Goal: Contribute content

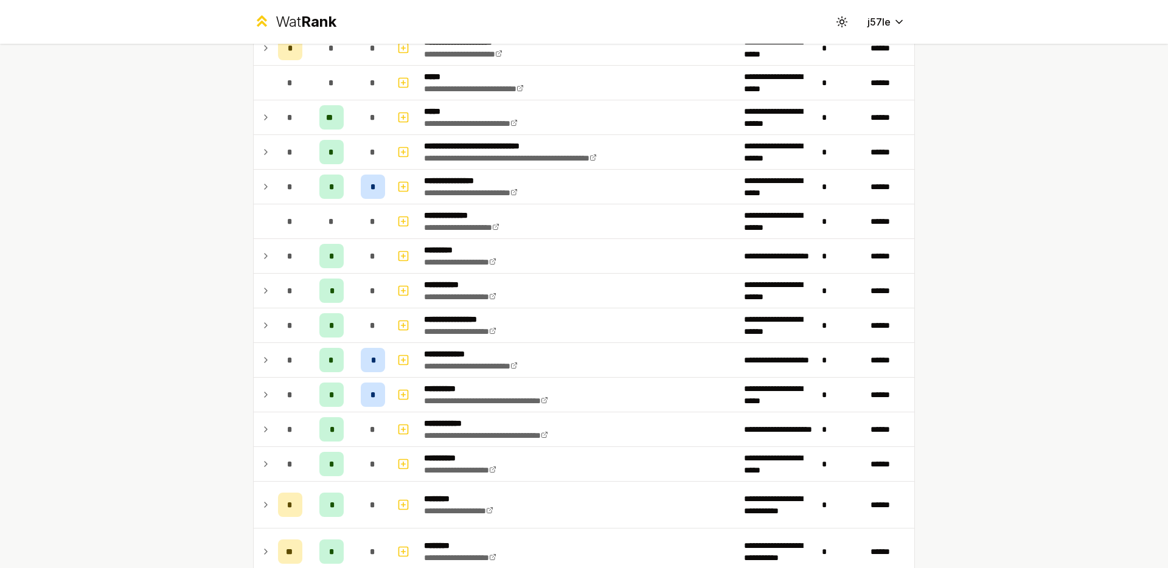
scroll to position [632, 0]
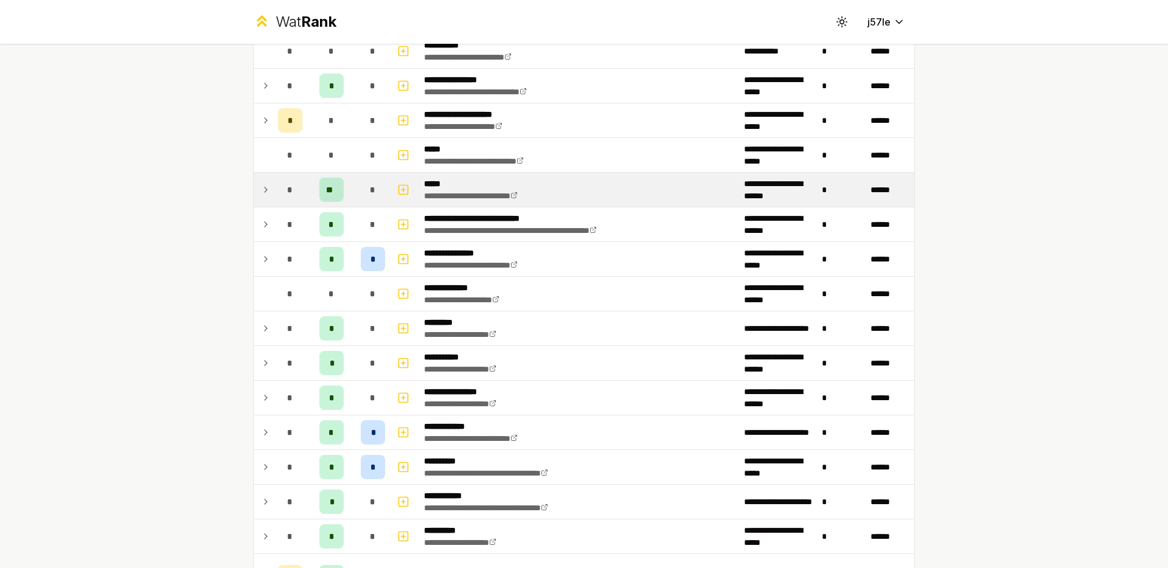
click at [263, 189] on icon at bounding box center [266, 189] width 10 height 15
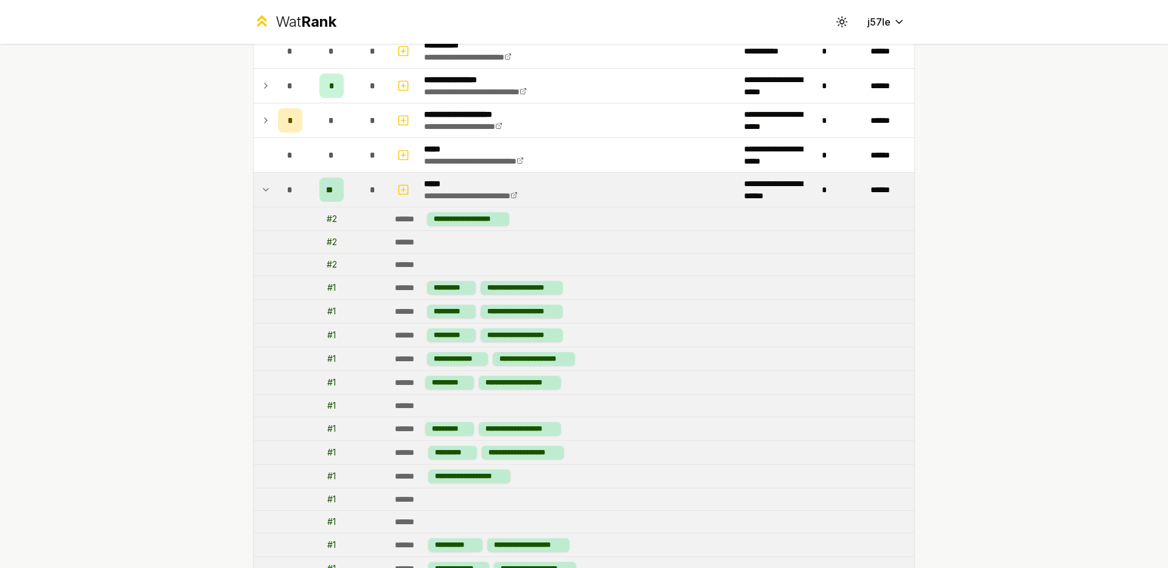
click at [262, 189] on icon at bounding box center [266, 189] width 10 height 15
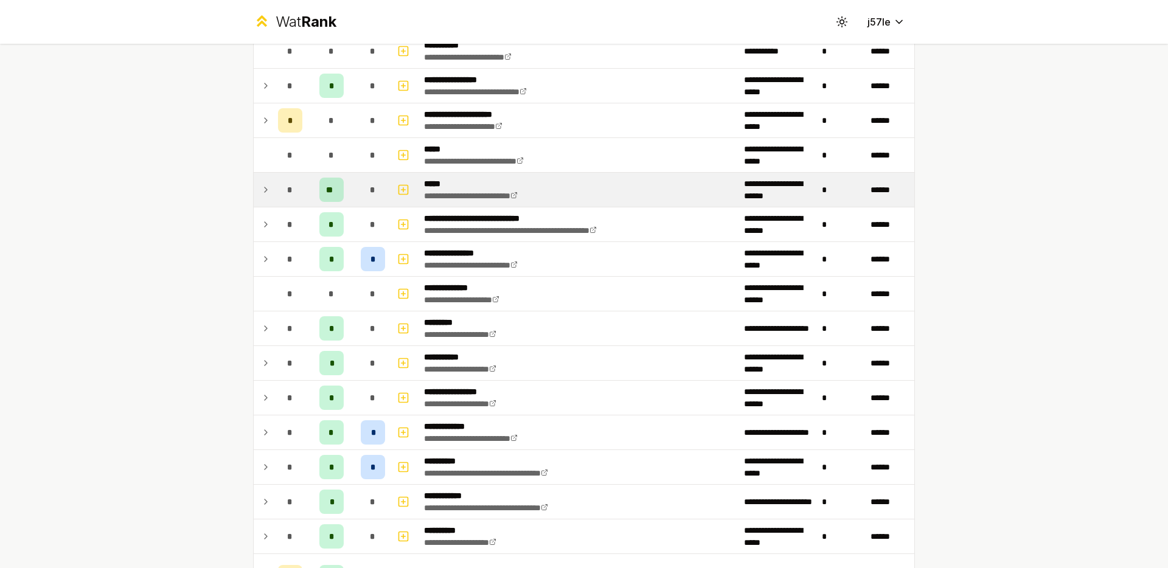
click at [265, 189] on icon at bounding box center [266, 189] width 2 height 5
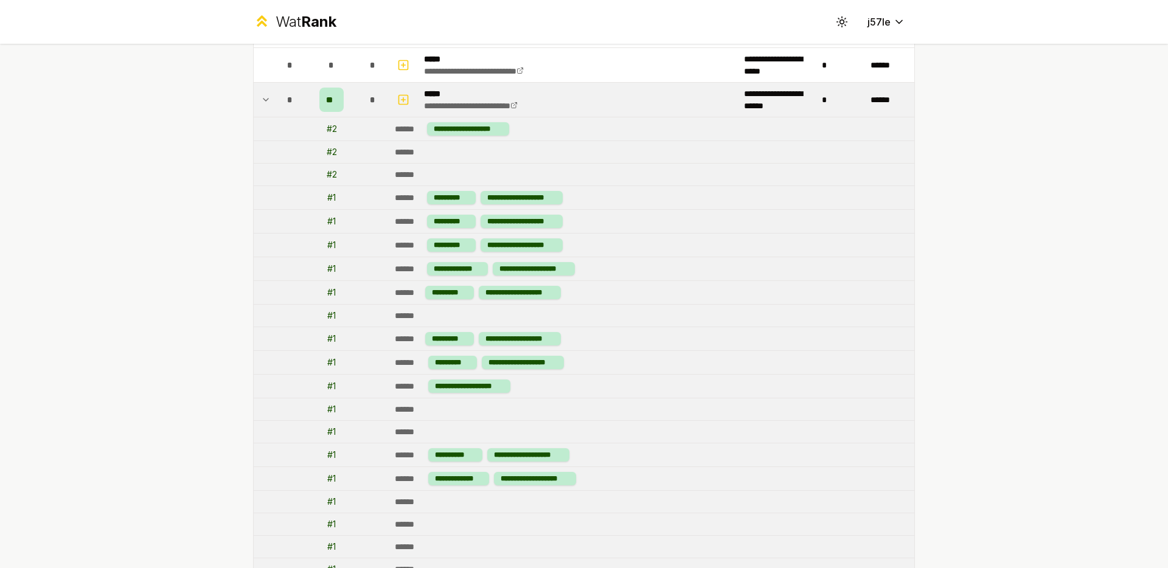
scroll to position [721, 0]
click at [262, 103] on icon at bounding box center [266, 100] width 10 height 15
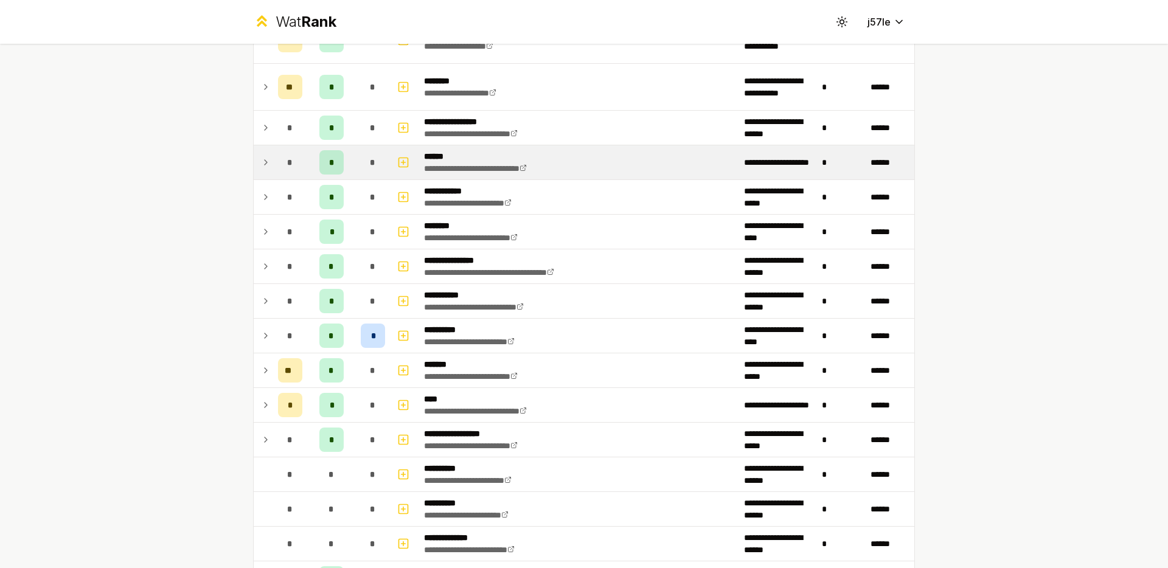
scroll to position [1227, 0]
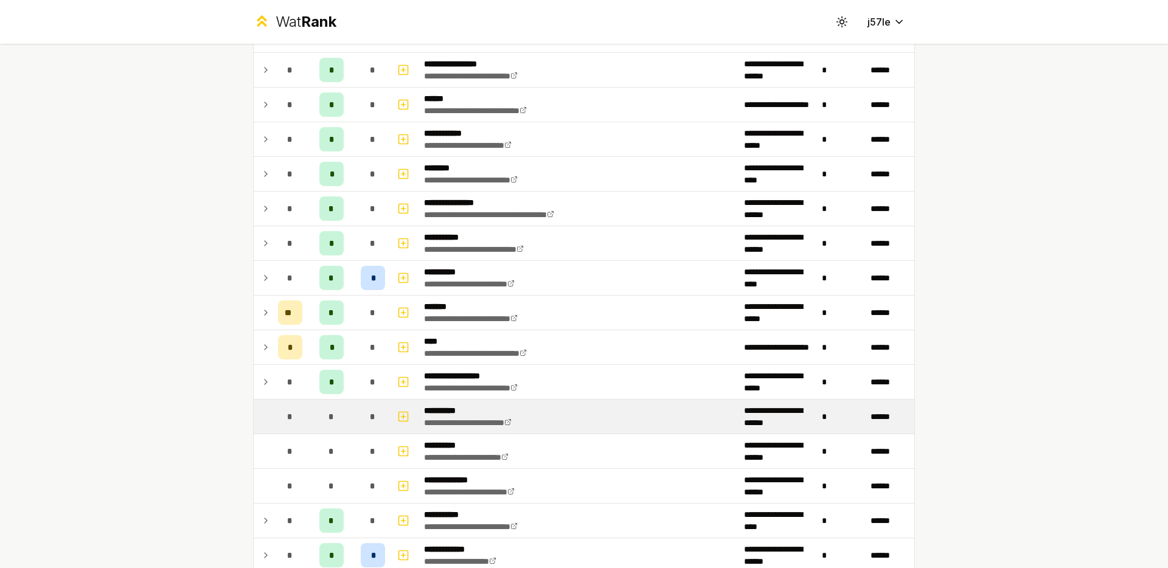
click at [539, 425] on td "**********" at bounding box center [579, 417] width 320 height 34
click at [510, 425] on icon at bounding box center [507, 422] width 5 height 5
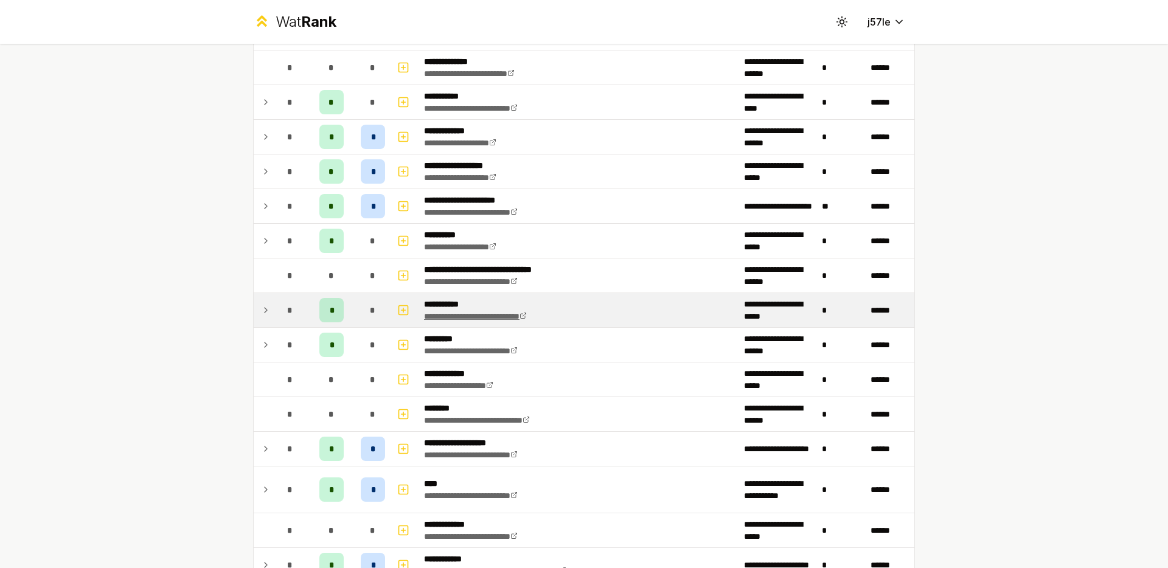
scroll to position [1646, 0]
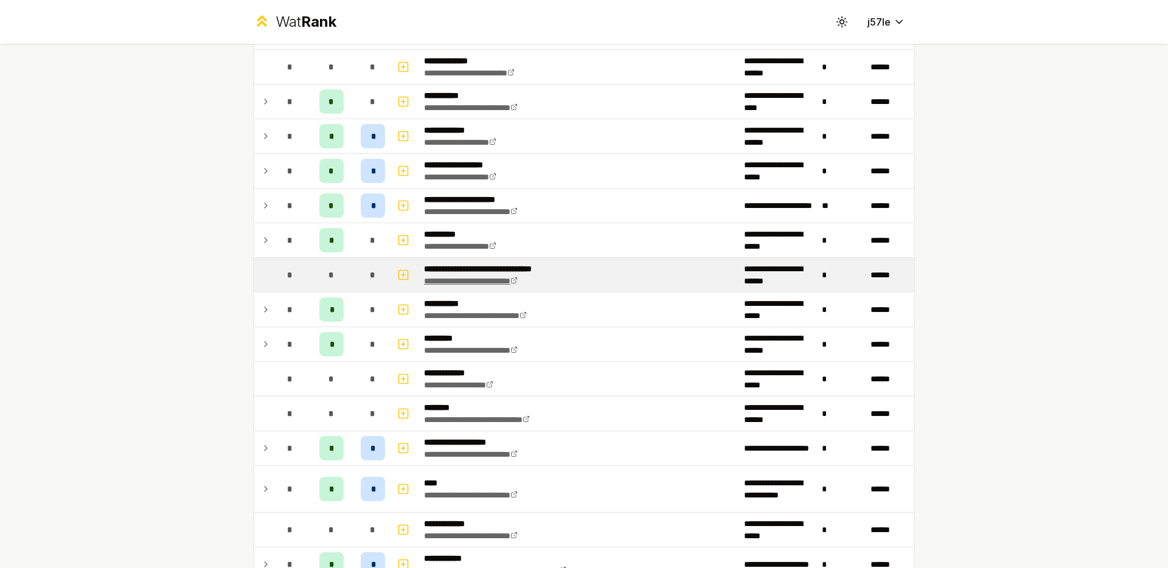
click at [512, 283] on link "**********" at bounding box center [471, 281] width 94 height 9
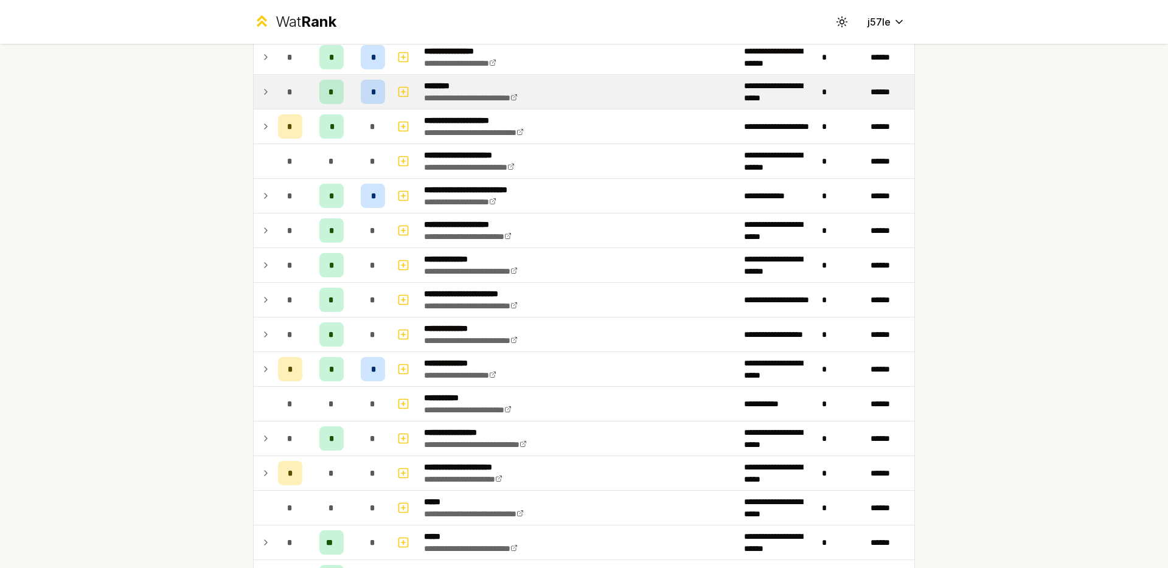
scroll to position [34, 0]
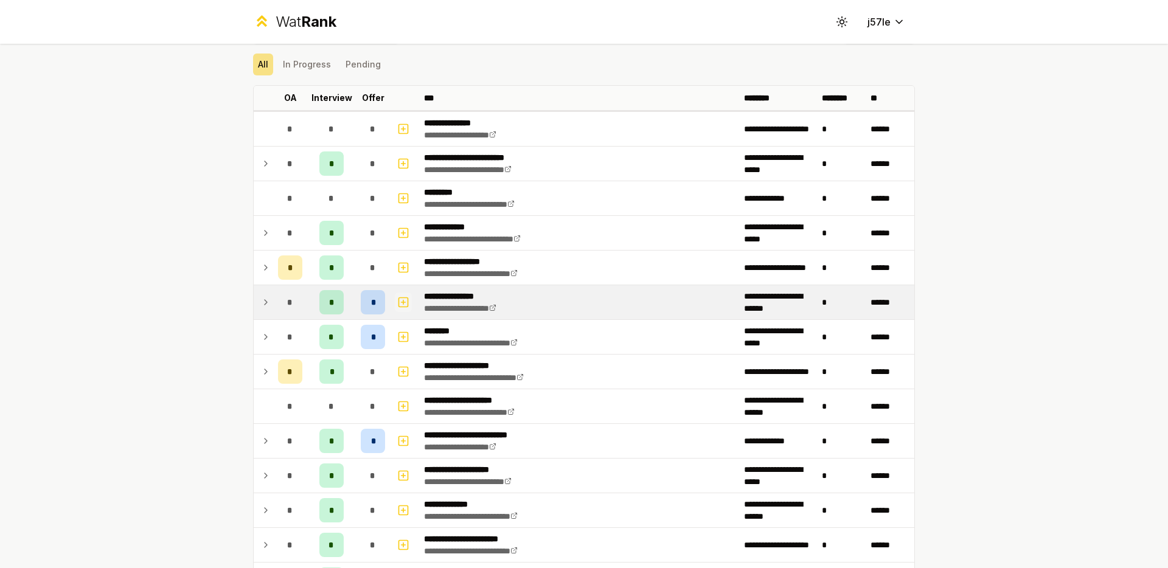
click at [397, 304] on icon "button" at bounding box center [403, 302] width 12 height 15
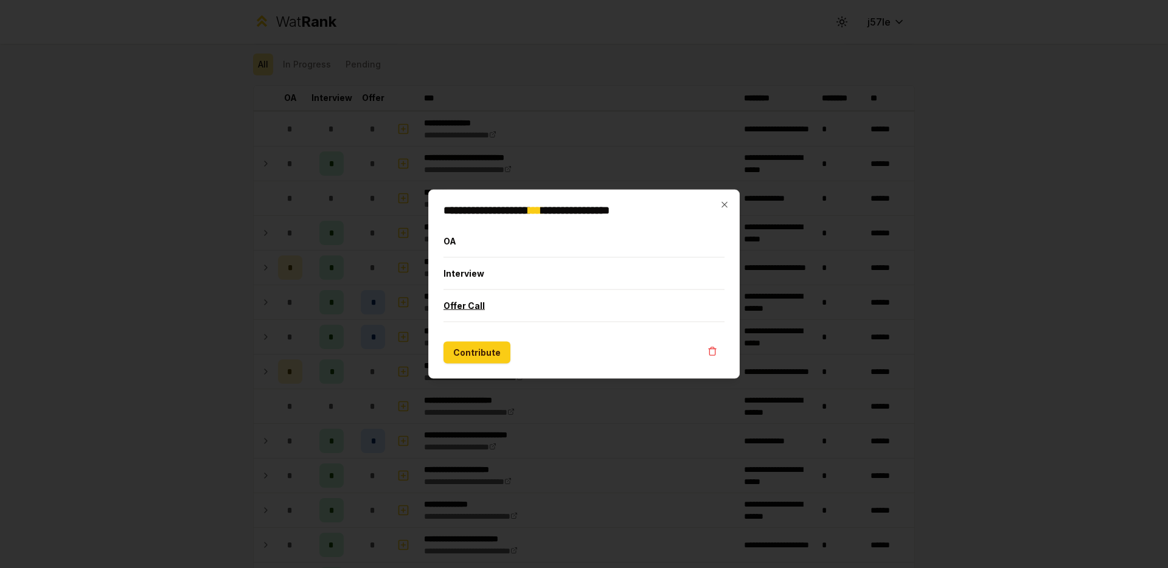
click at [452, 307] on button "Offer Call" at bounding box center [583, 306] width 281 height 32
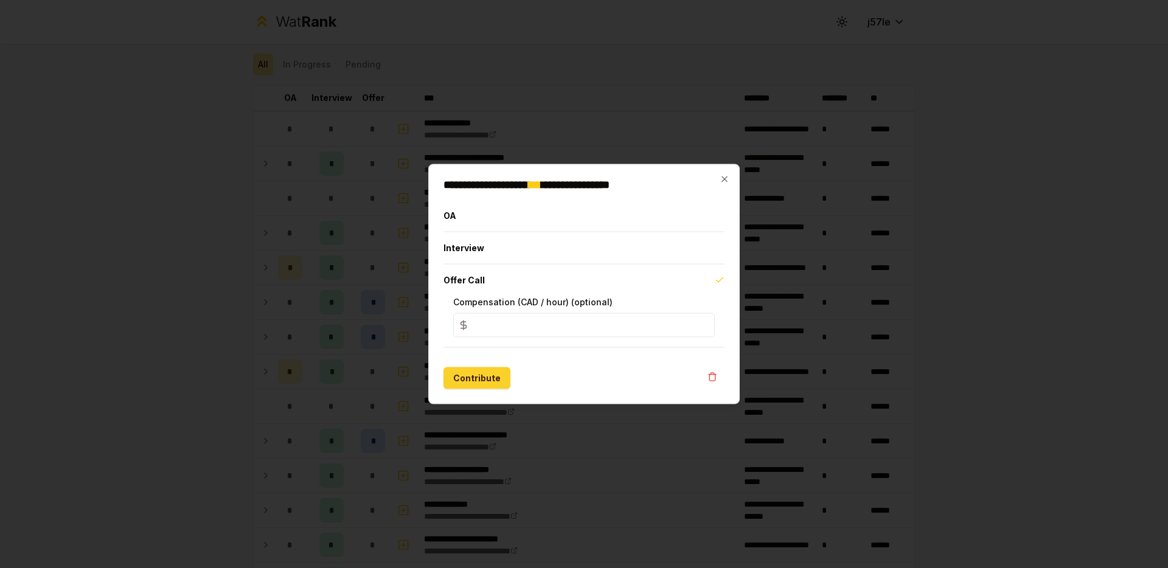
click at [489, 380] on button "Contribute" at bounding box center [476, 378] width 67 height 22
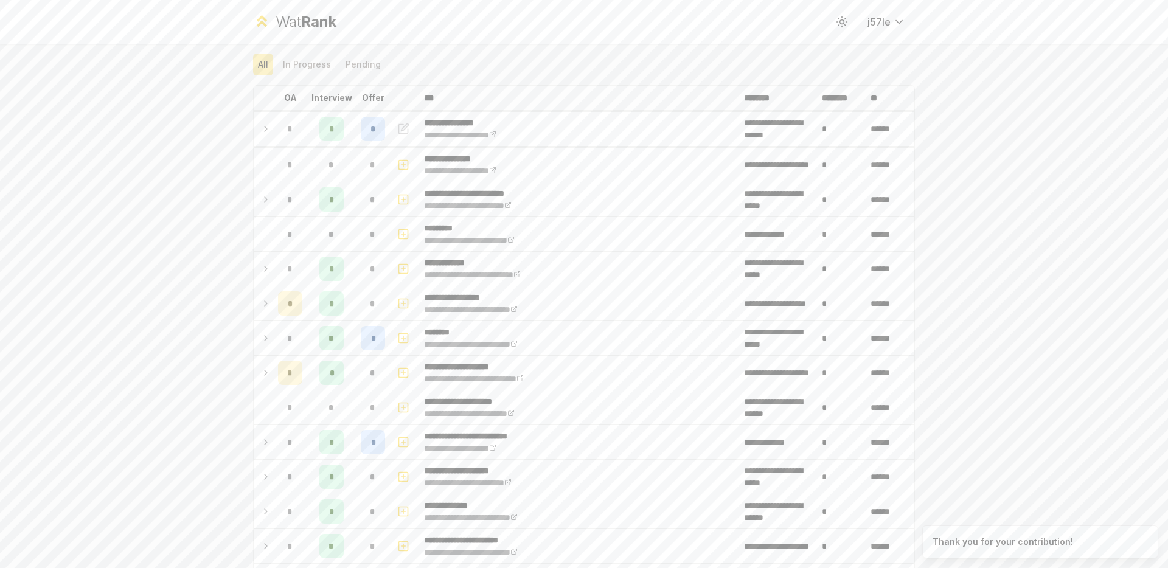
scroll to position [0, 0]
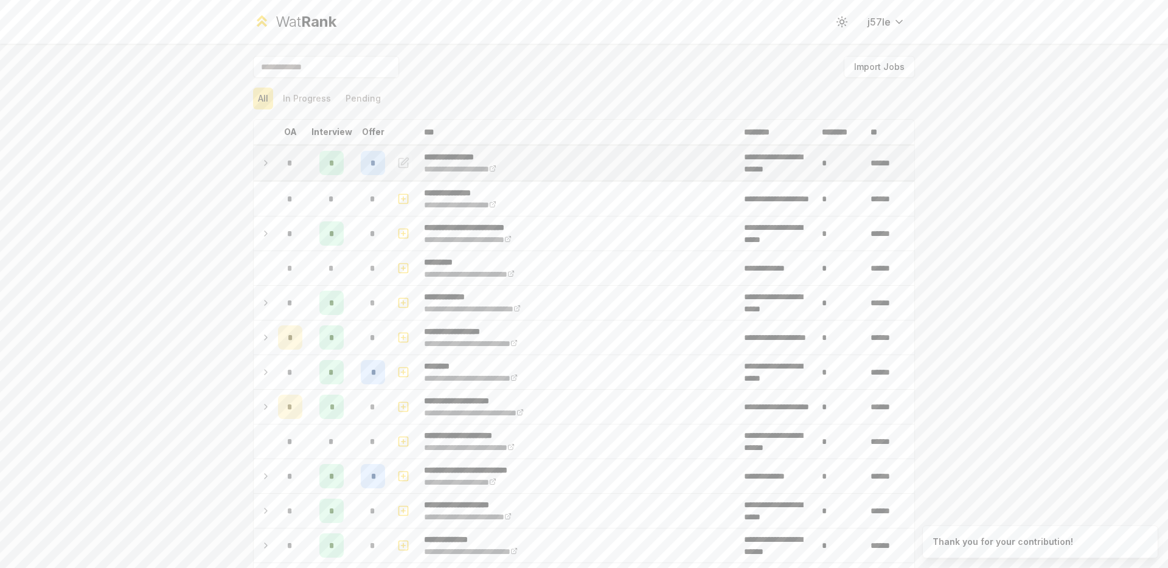
click at [401, 168] on icon "button" at bounding box center [403, 163] width 12 height 15
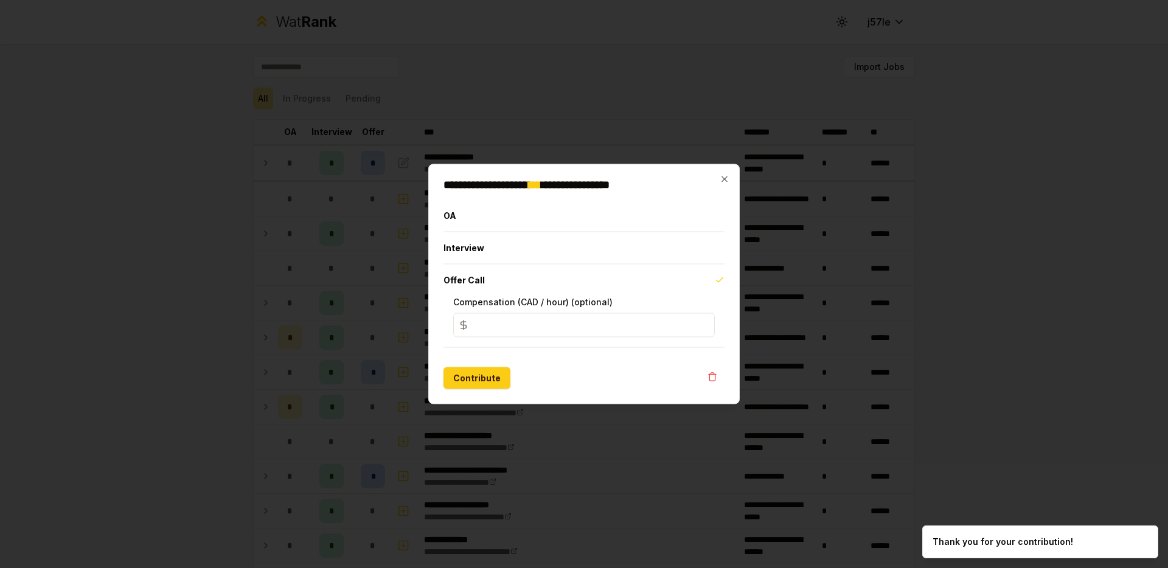
click at [728, 188] on div "**********" at bounding box center [583, 284] width 311 height 240
click at [726, 179] on icon "button" at bounding box center [725, 180] width 10 height 10
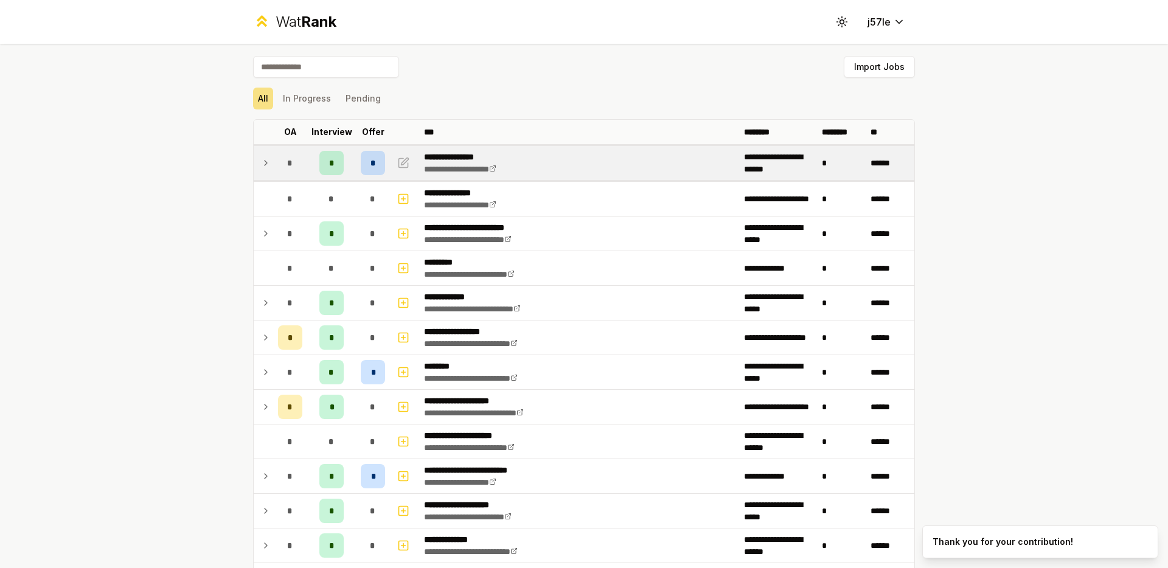
click at [265, 163] on icon at bounding box center [266, 163] width 10 height 15
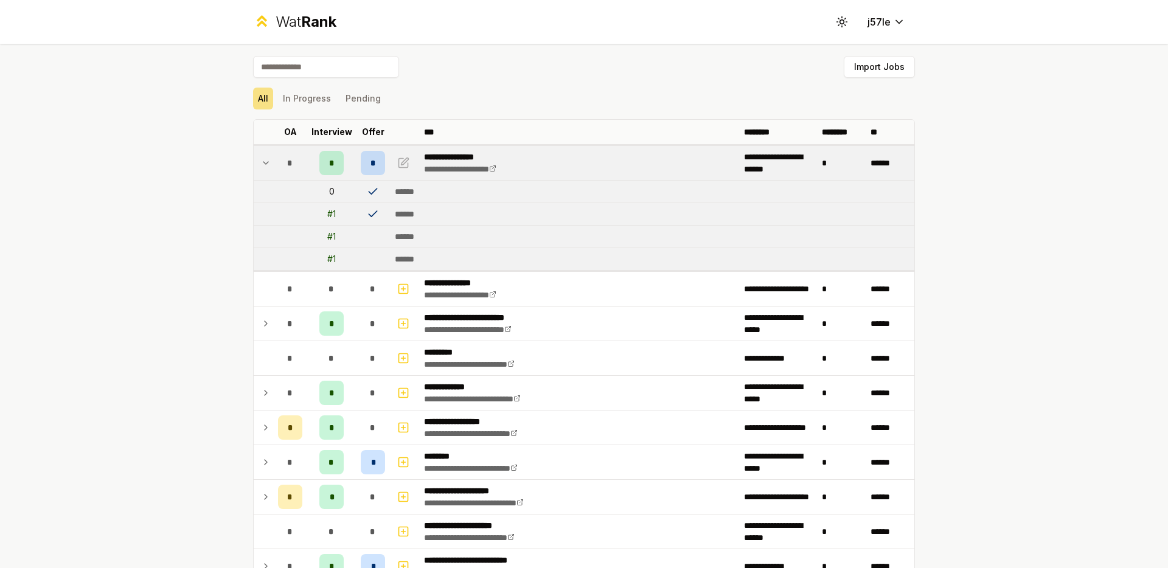
click at [383, 198] on td at bounding box center [373, 192] width 34 height 22
click at [369, 196] on icon at bounding box center [373, 192] width 12 height 12
drag, startPoint x: 947, startPoint y: 234, endPoint x: 689, endPoint y: 198, distance: 260.5
click at [946, 234] on div "**********" at bounding box center [584, 284] width 1168 height 568
click at [265, 159] on icon at bounding box center [266, 163] width 10 height 15
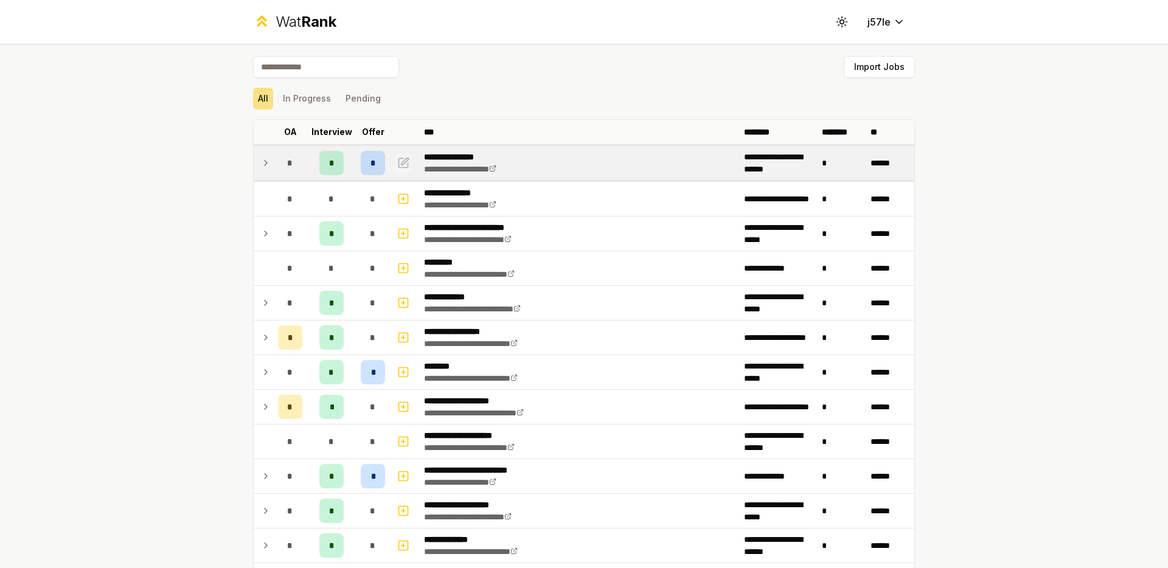
click at [401, 165] on icon "button" at bounding box center [403, 163] width 12 height 15
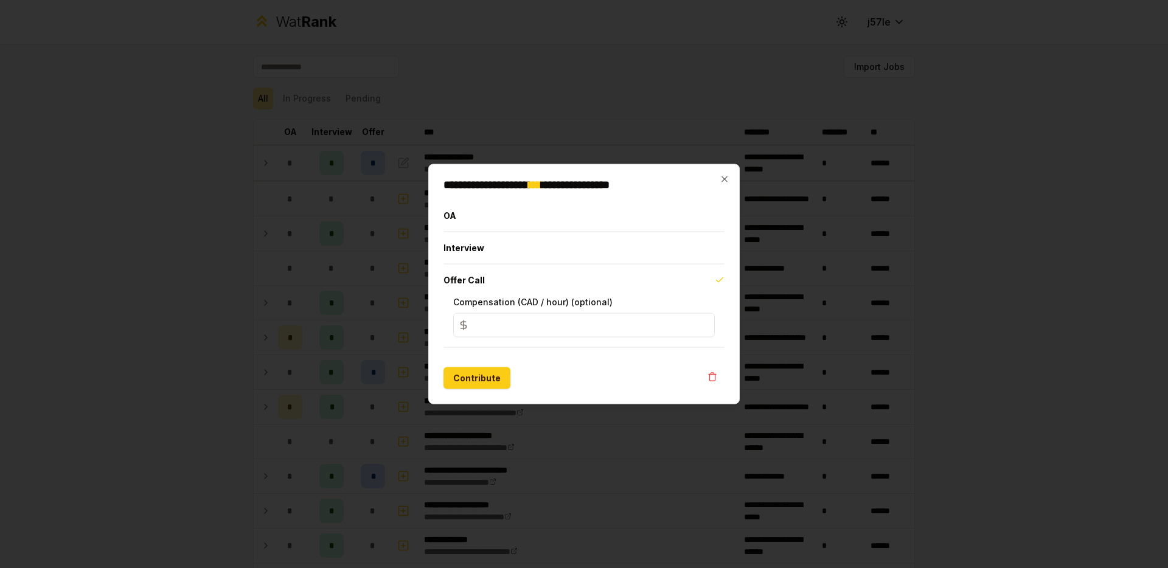
click at [617, 324] on input "*" at bounding box center [584, 325] width 262 height 24
type input "*"
click at [704, 377] on button "button" at bounding box center [712, 376] width 24 height 19
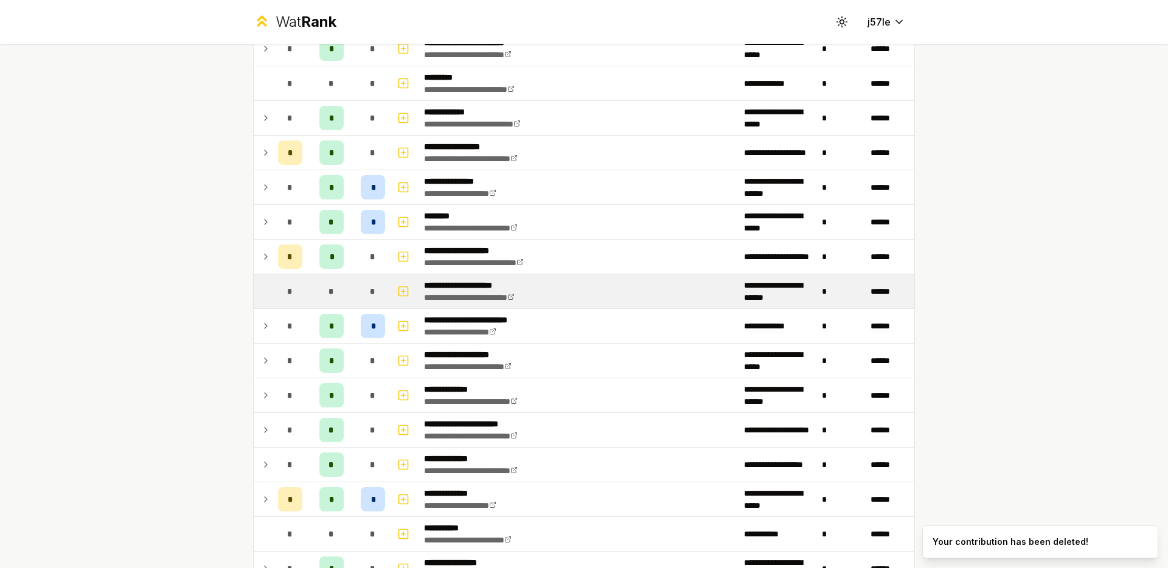
scroll to position [148, 0]
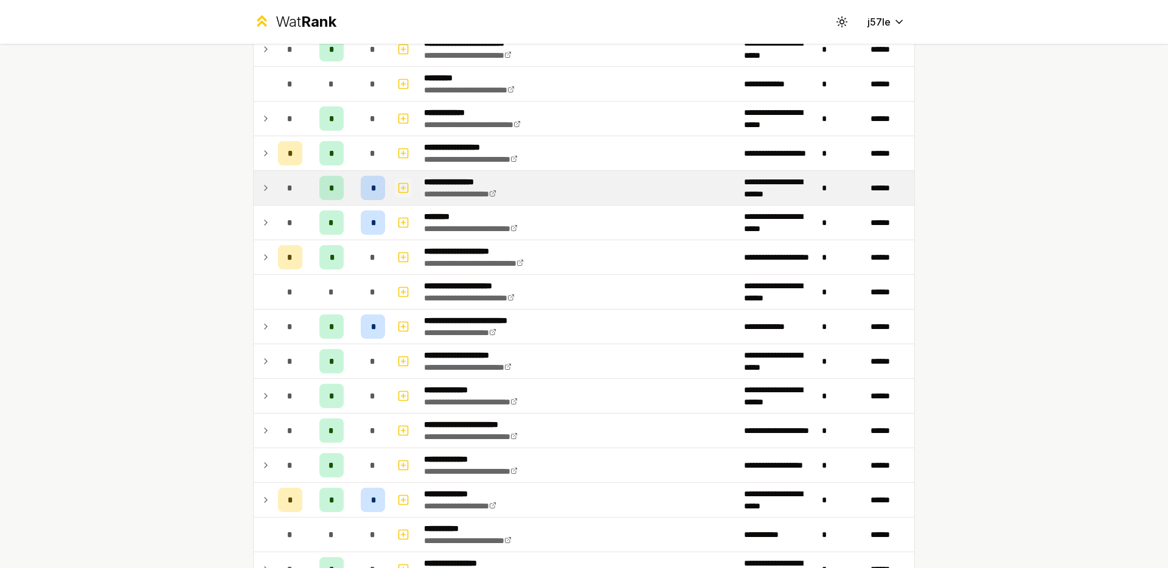
click at [404, 185] on icon "button" at bounding box center [403, 188] width 12 height 15
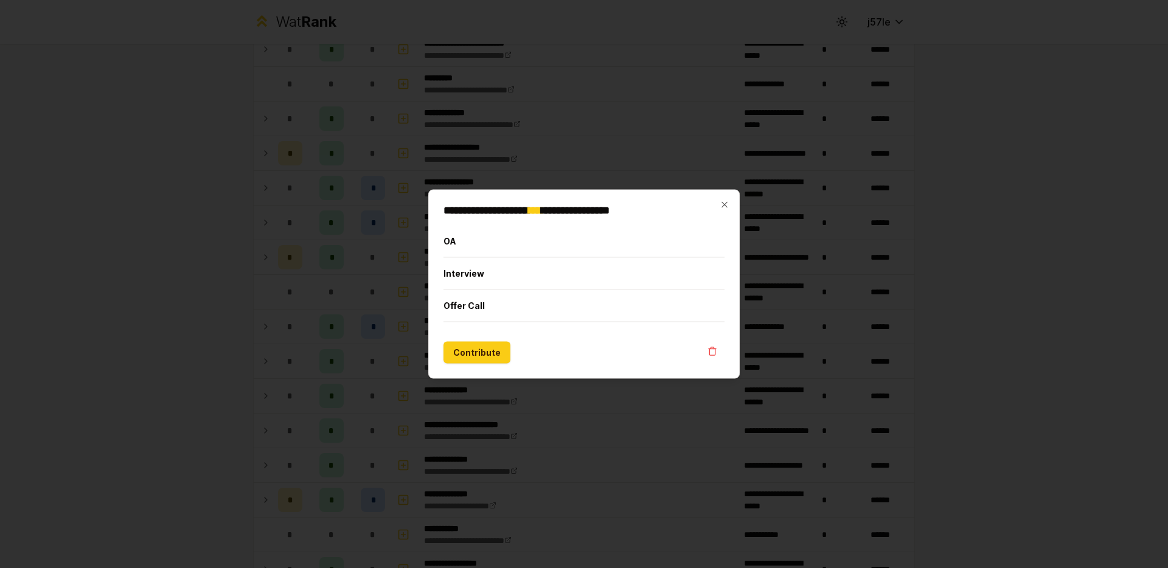
click at [718, 206] on h2 "**********" at bounding box center [583, 210] width 281 height 11
click at [720, 208] on icon "button" at bounding box center [725, 205] width 10 height 10
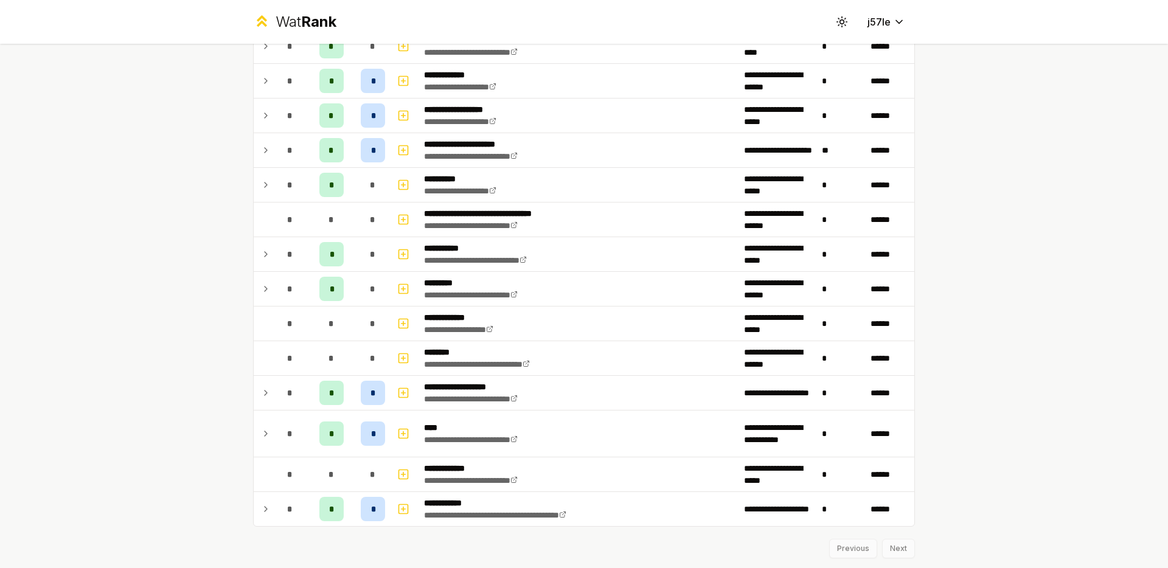
scroll to position [1735, 0]
